Goal: Task Accomplishment & Management: Use online tool/utility

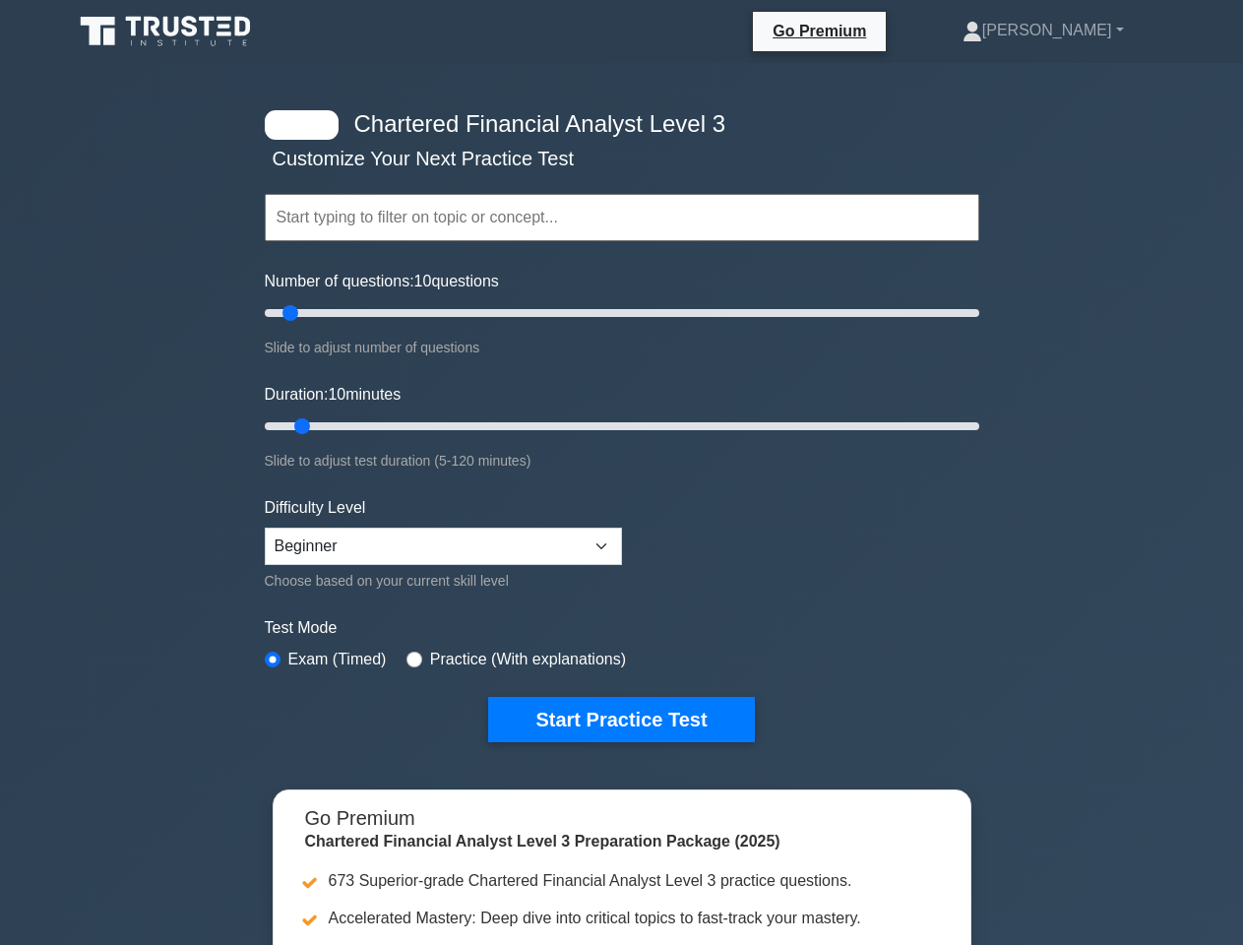
click at [1074, 31] on link "Thomas" at bounding box center [1043, 30] width 256 height 39
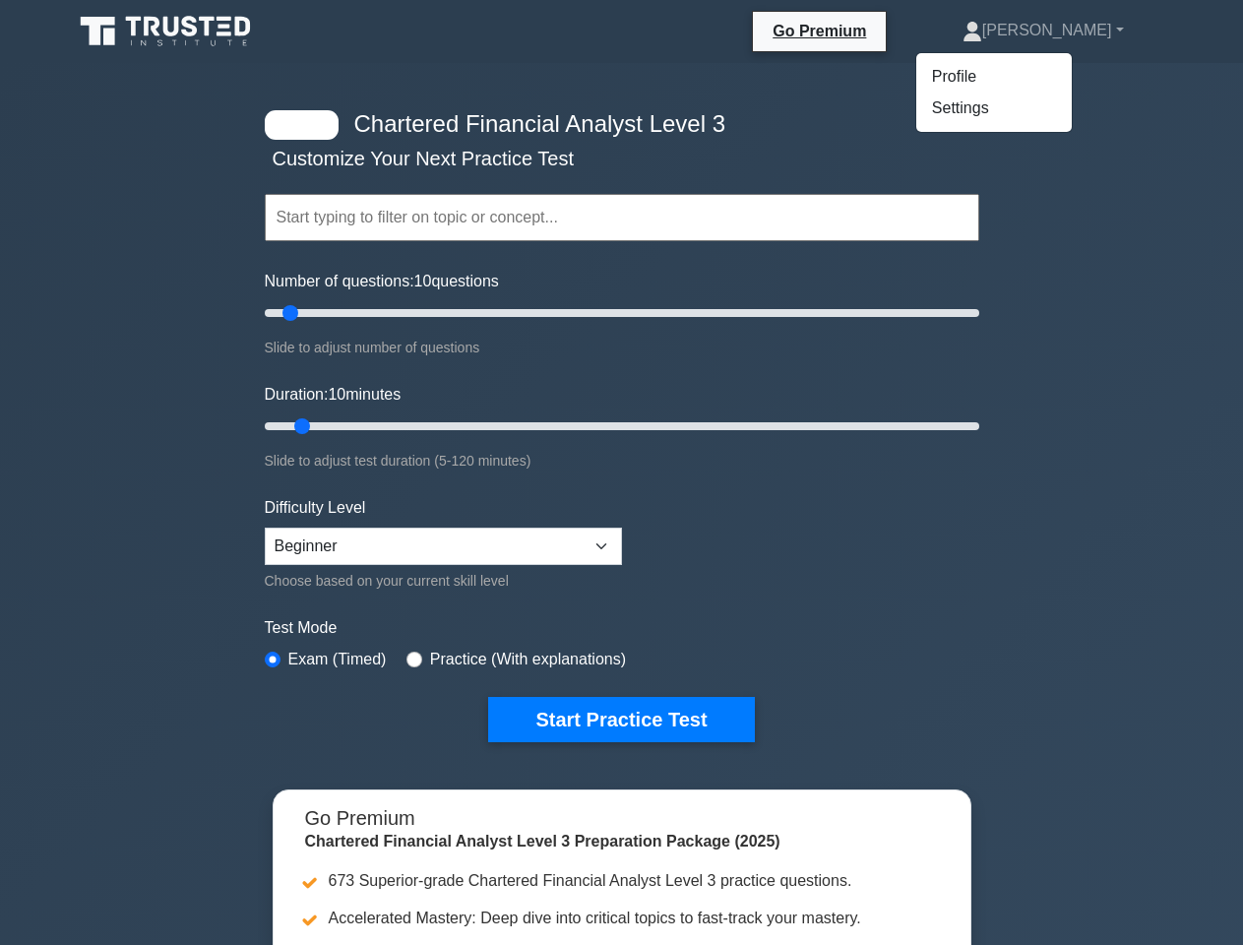
click at [622, 437] on input "Duration: 10 minutes" at bounding box center [622, 426] width 714 height 24
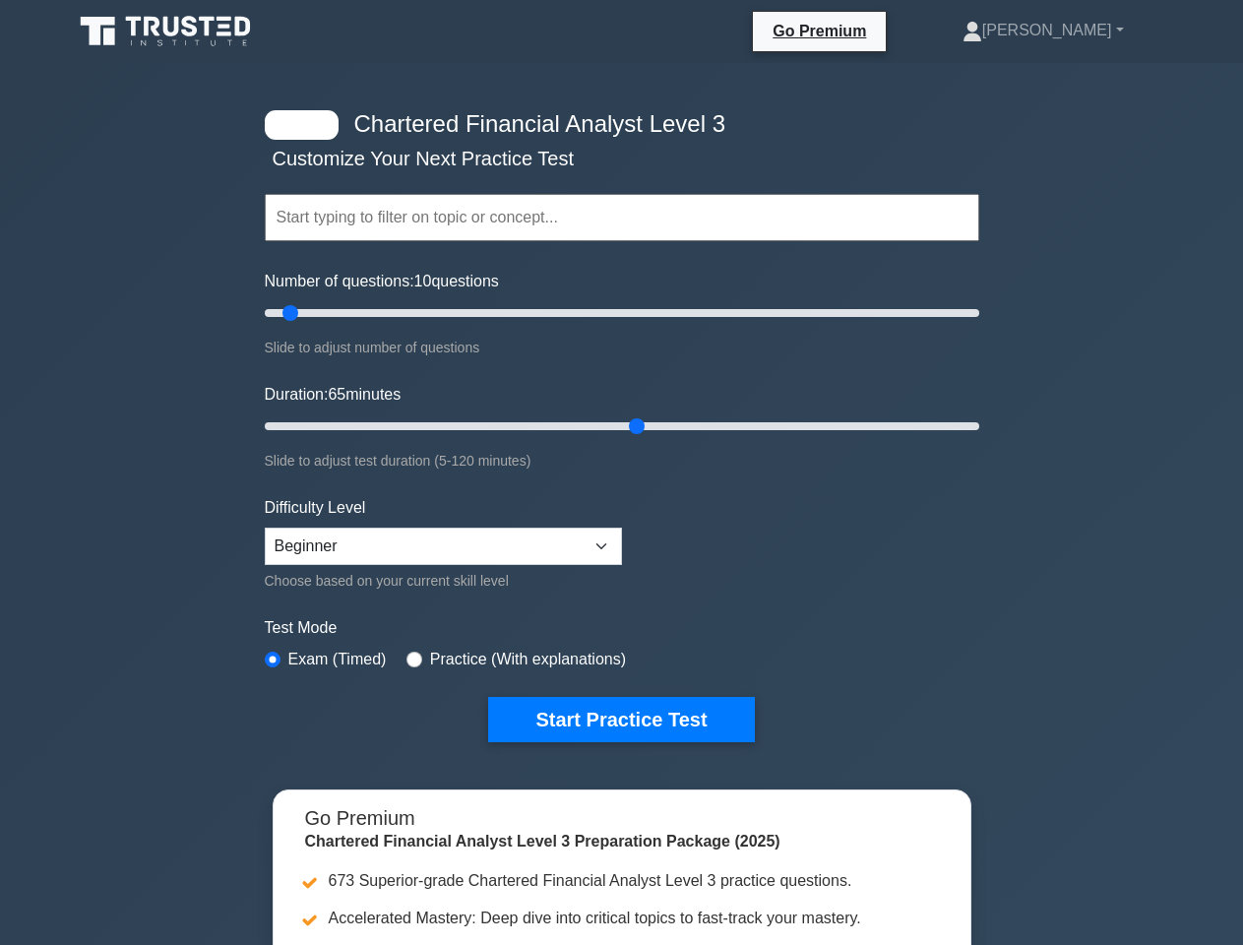
type input "65"
click at [621, 717] on button "Start Practice Test" at bounding box center [621, 719] width 266 height 45
